Goal: Task Accomplishment & Management: Use online tool/utility

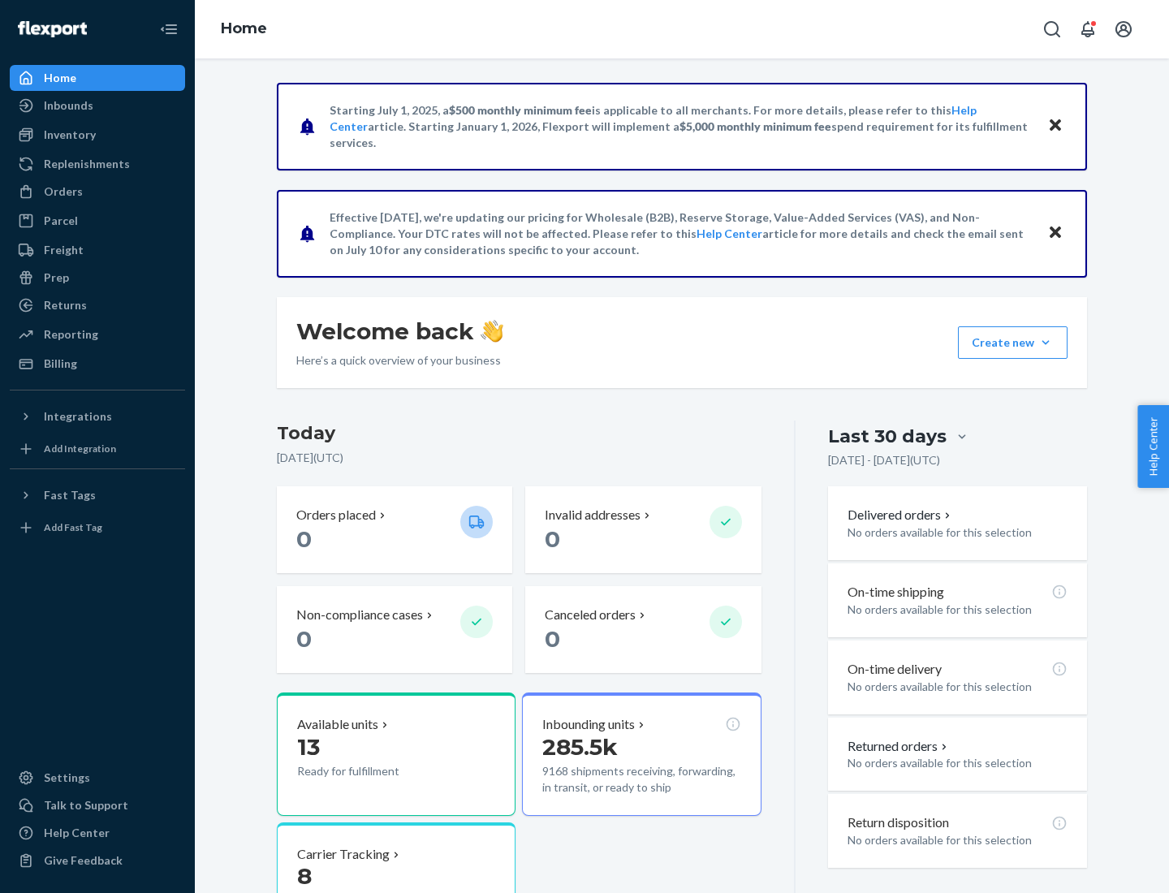
click at [84, 164] on div "Replenishments" at bounding box center [87, 164] width 86 height 16
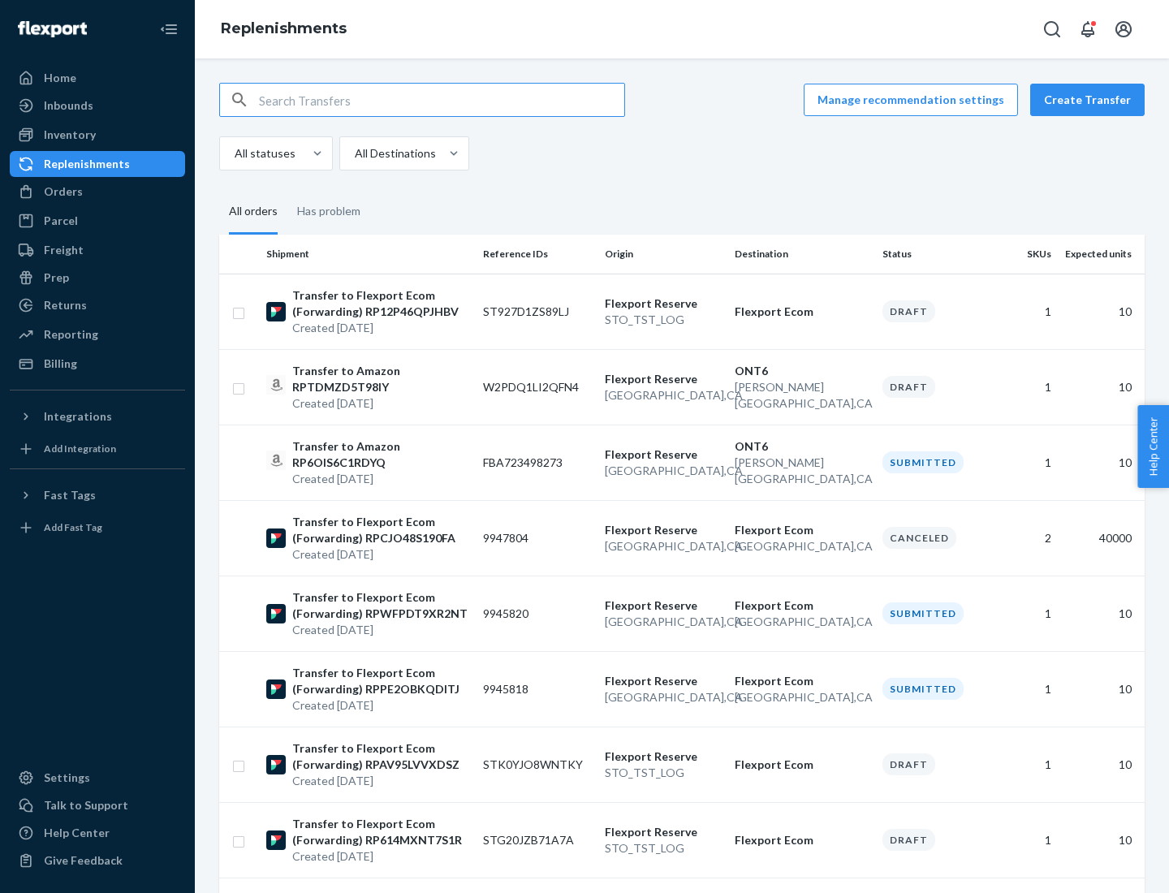
click at [1092, 100] on button "Create Transfer" at bounding box center [1088, 100] width 115 height 32
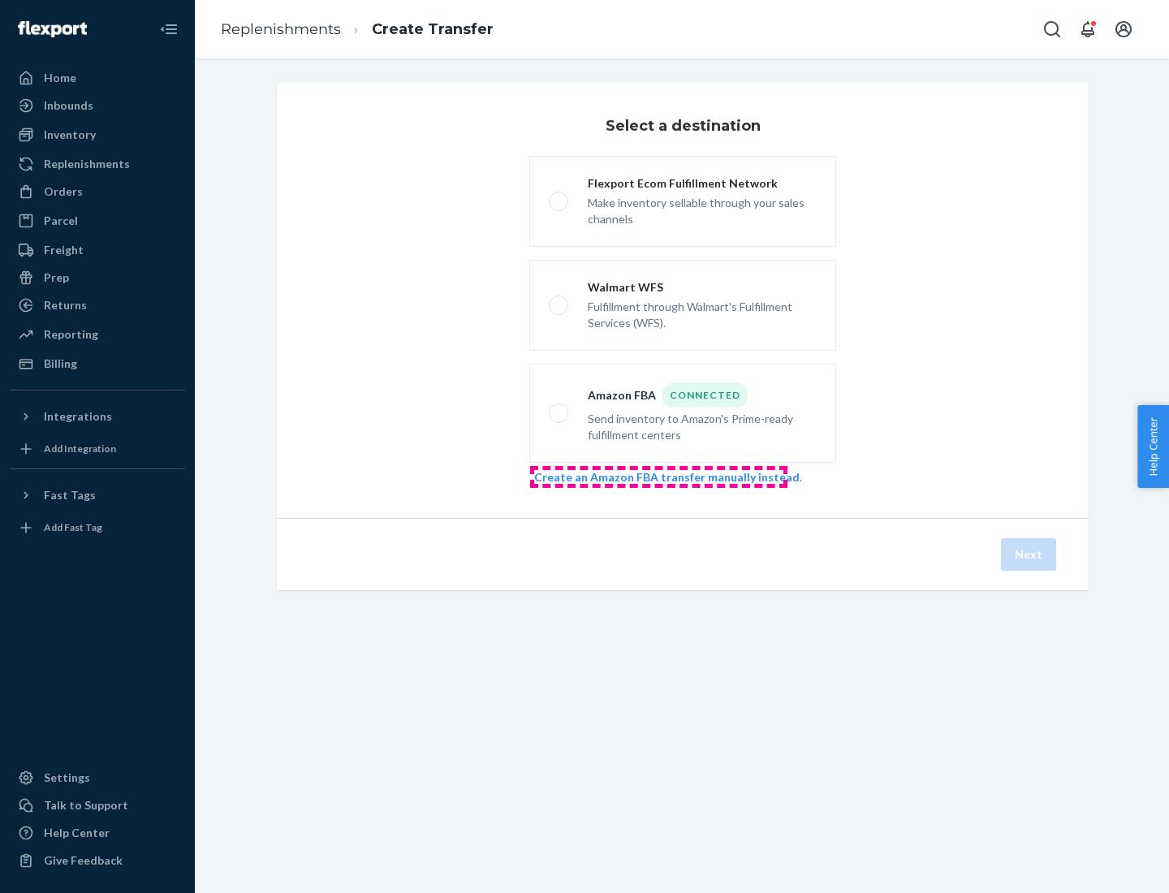
click at [659, 477] on link "Create an Amazon FBA transfer manually instead" at bounding box center [667, 477] width 266 height 14
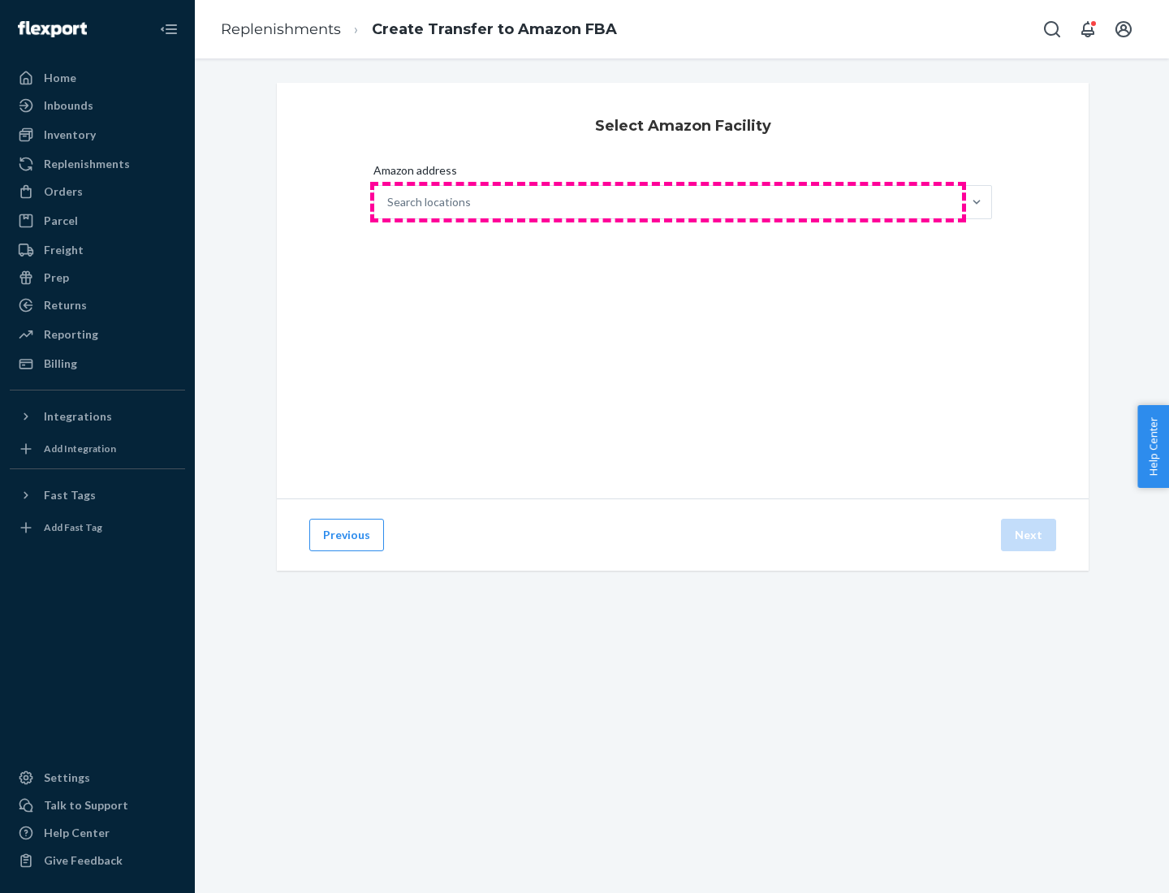
click at [668, 202] on div "Search locations" at bounding box center [668, 202] width 588 height 32
click at [389, 202] on input "Amazon address Search locations" at bounding box center [388, 202] width 2 height 16
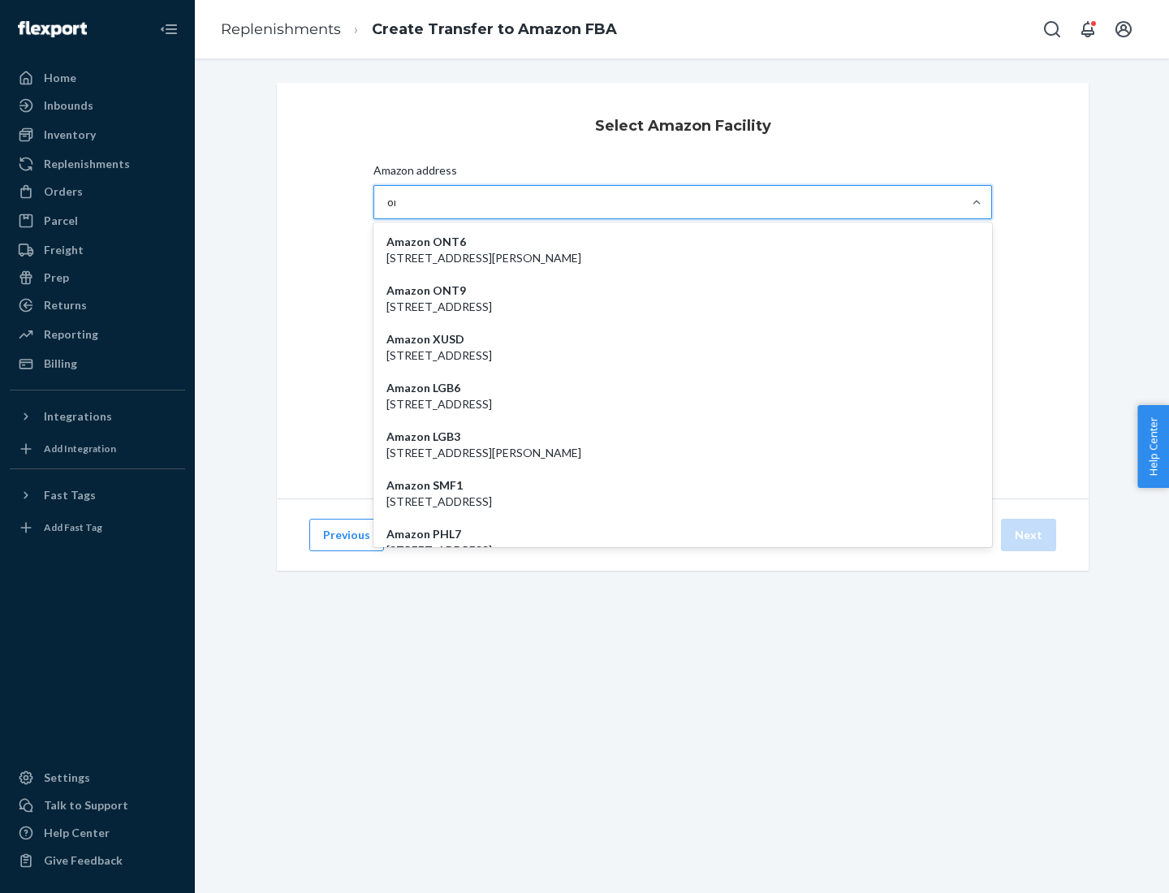
type input "ont6"
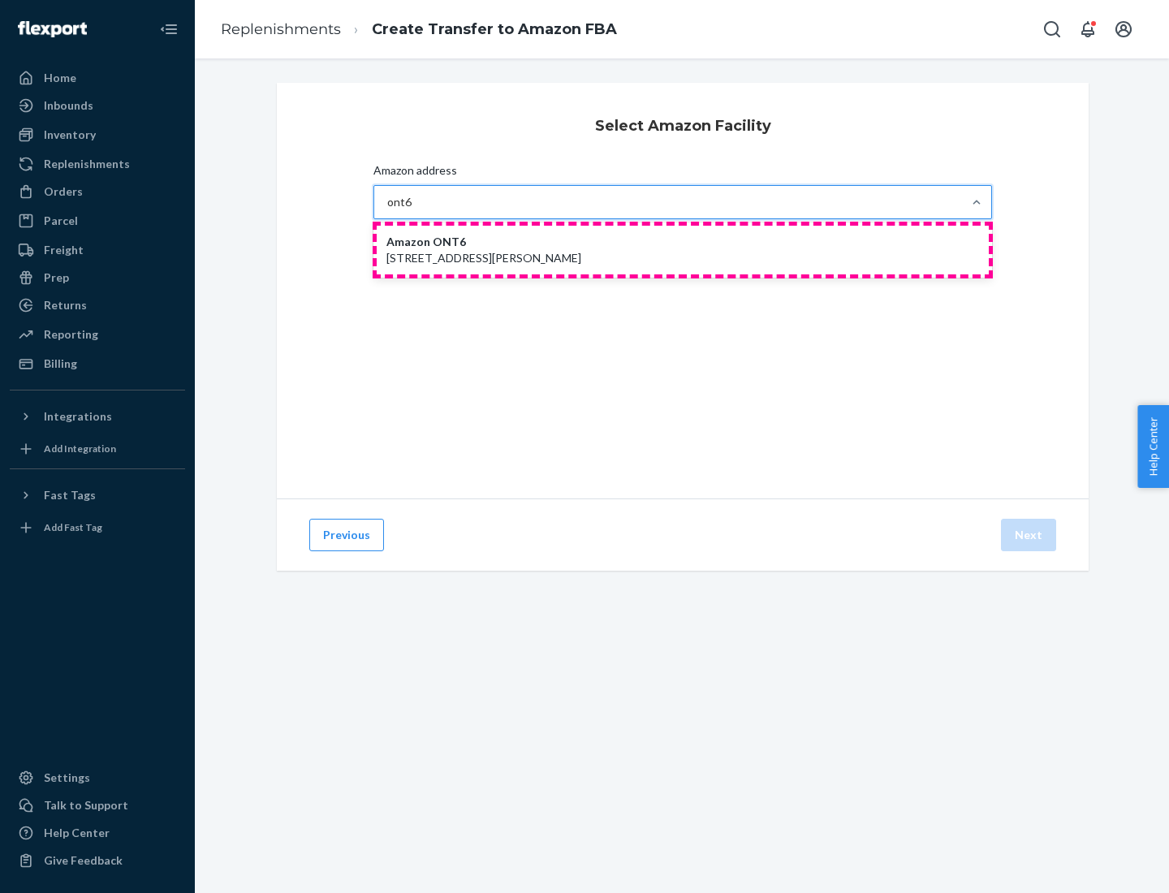
click at [683, 250] on p "[STREET_ADDRESS][PERSON_NAME]" at bounding box center [683, 258] width 593 height 16
click at [413, 210] on input "ont6" at bounding box center [399, 202] width 25 height 16
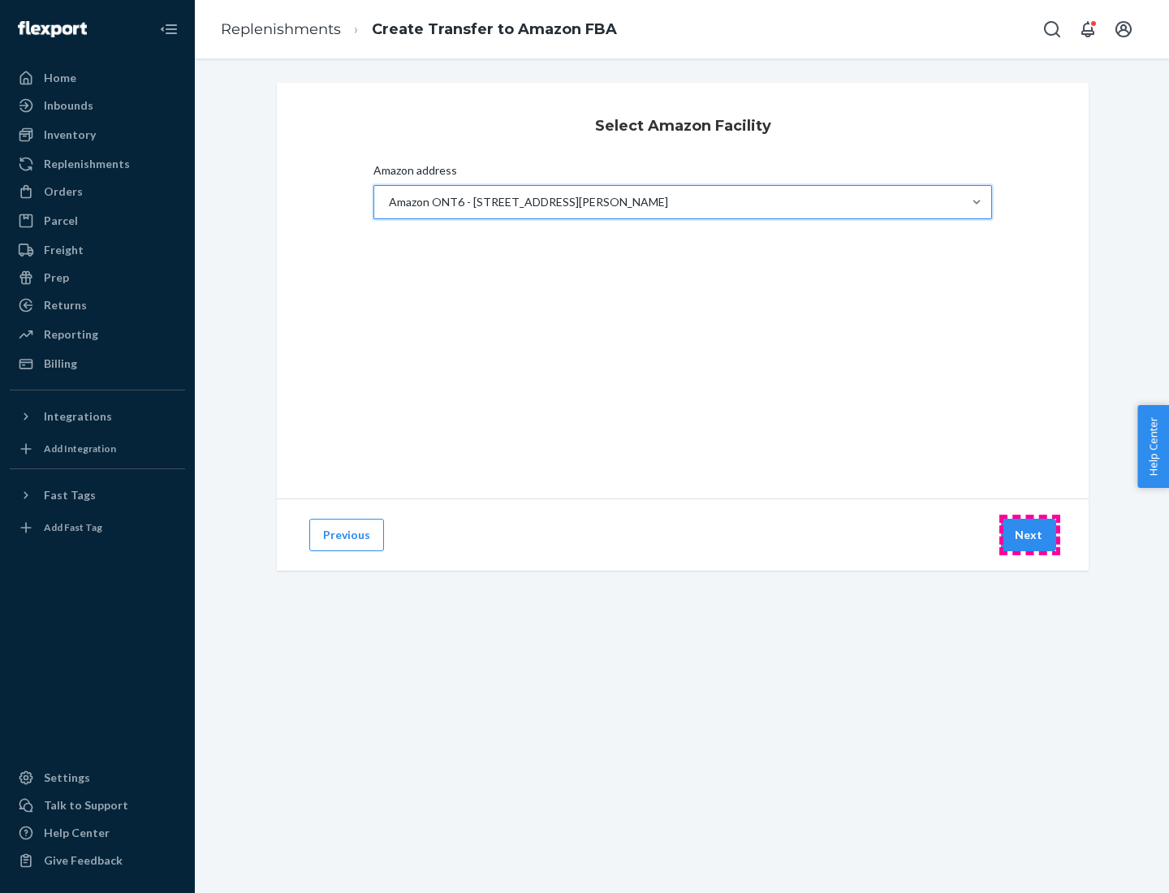
click at [1030, 535] on button "Next" at bounding box center [1028, 535] width 55 height 32
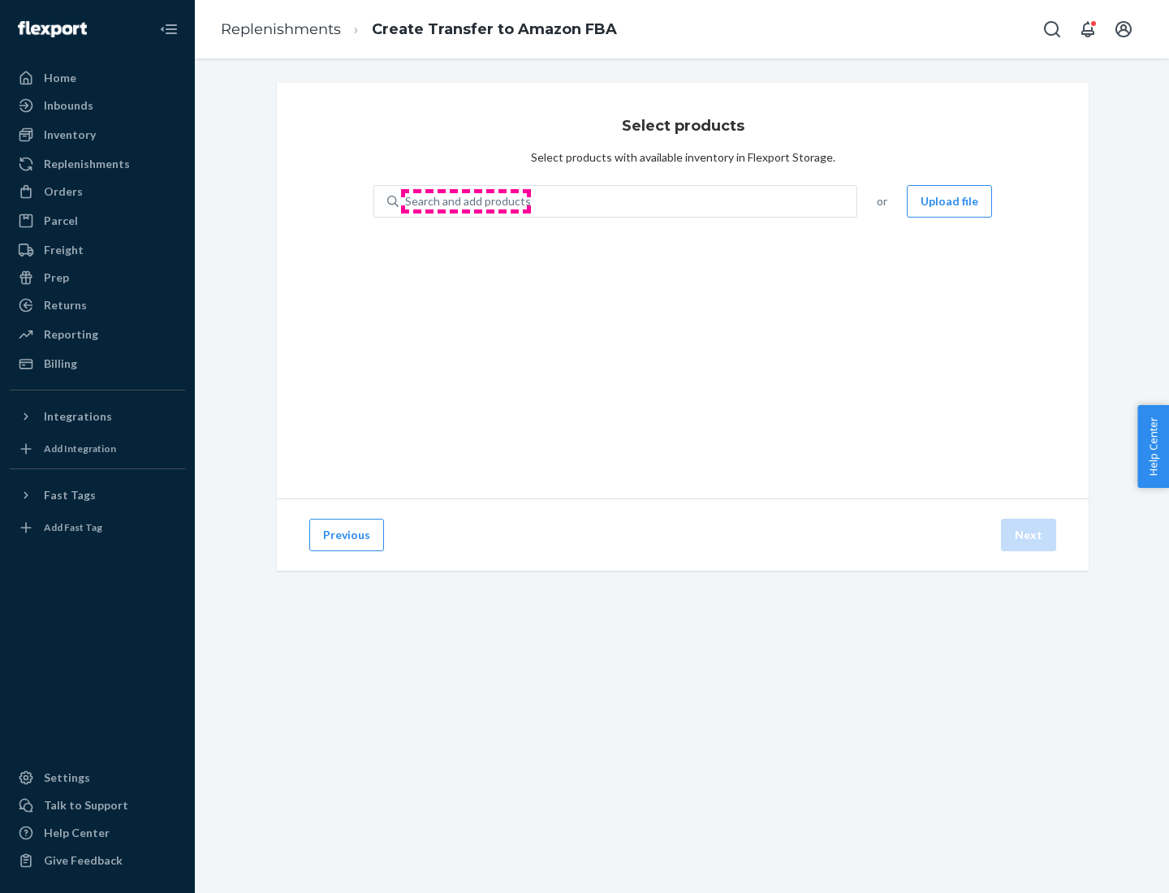
click at [466, 201] on div "Search and add products" at bounding box center [468, 201] width 126 height 16
click at [407, 201] on input "Search and add products" at bounding box center [406, 201] width 2 height 16
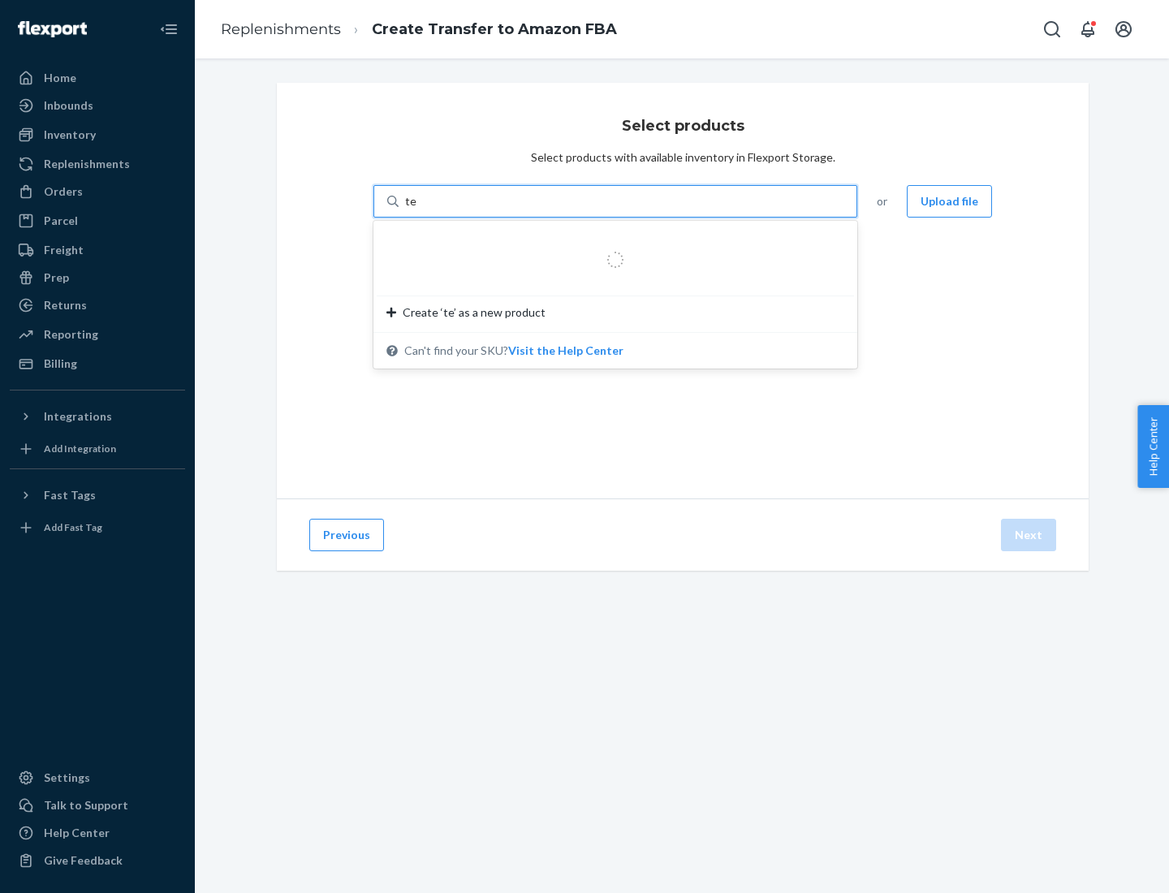
type input "test"
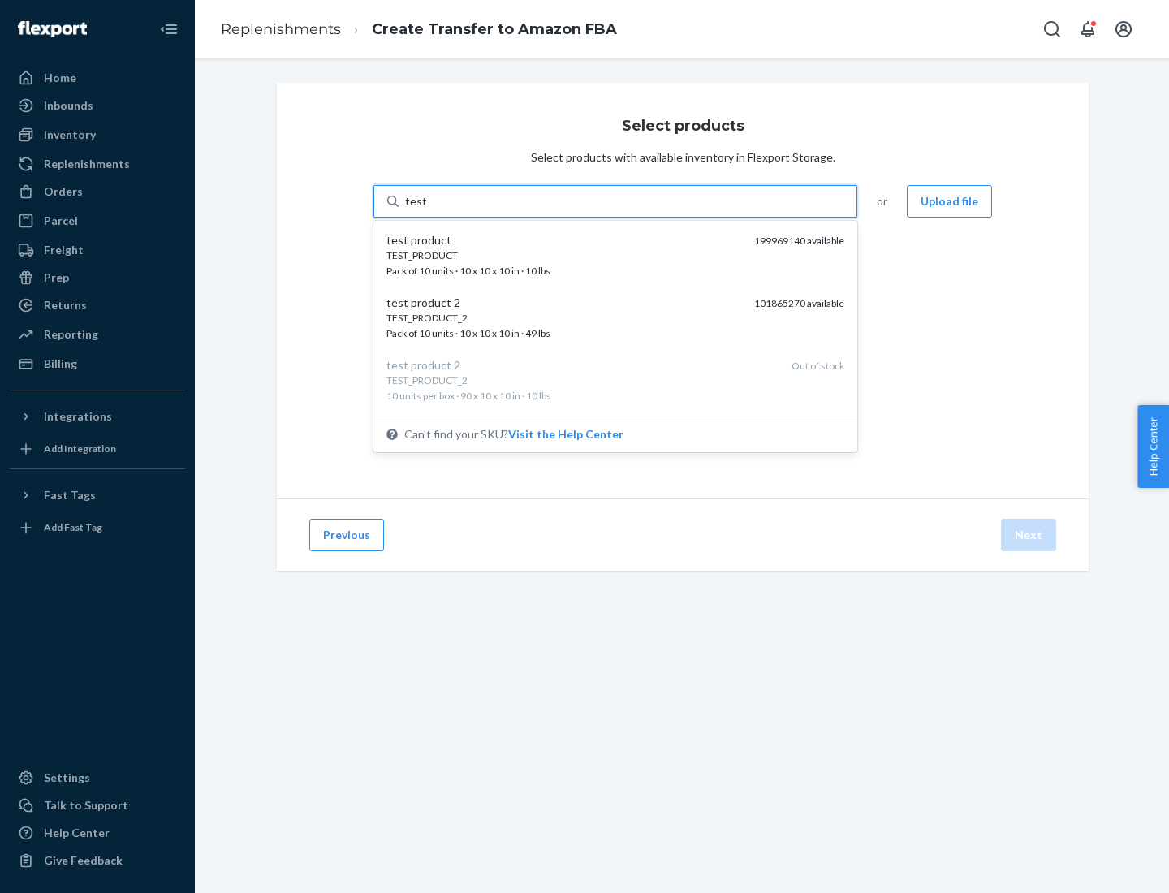
scroll to position [8, 0]
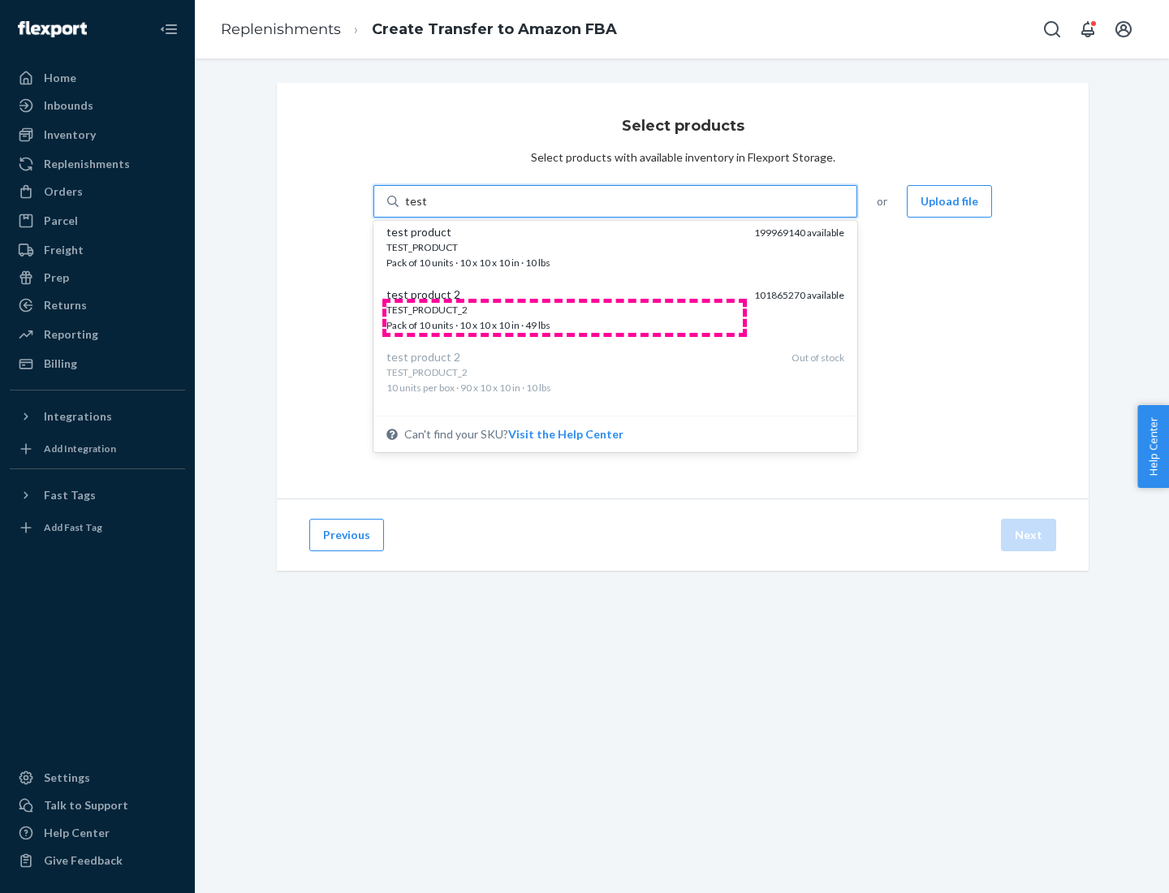
click at [564, 318] on div "TEST_PRODUCT_2 Pack of 10 units · 10 x 10 x 10 in · 49 lbs" at bounding box center [564, 318] width 355 height 30
click at [426, 210] on input "test" at bounding box center [415, 201] width 21 height 16
